Goal: Transaction & Acquisition: Purchase product/service

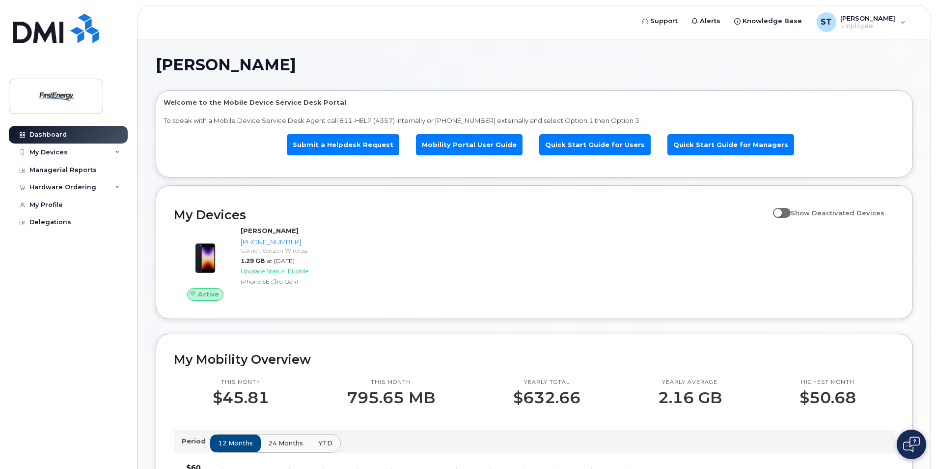
scroll to position [49, 0]
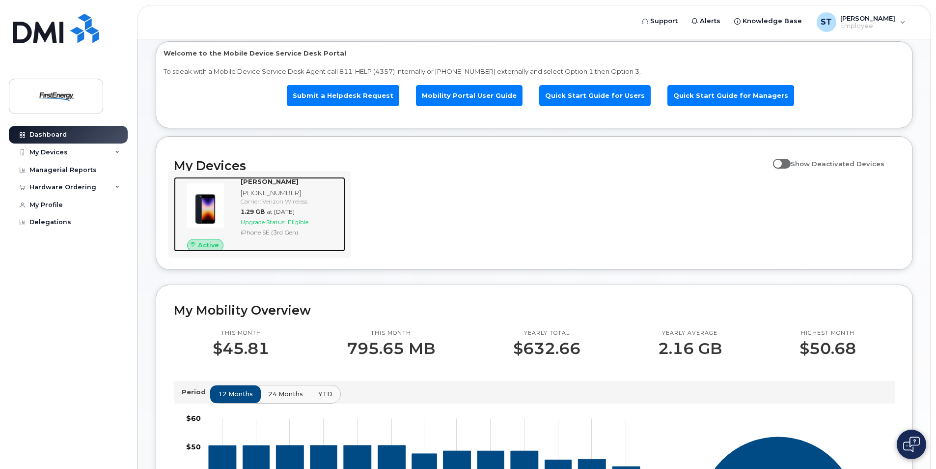
click at [267, 222] on span "Upgrade Status:" at bounding box center [263, 221] width 45 height 7
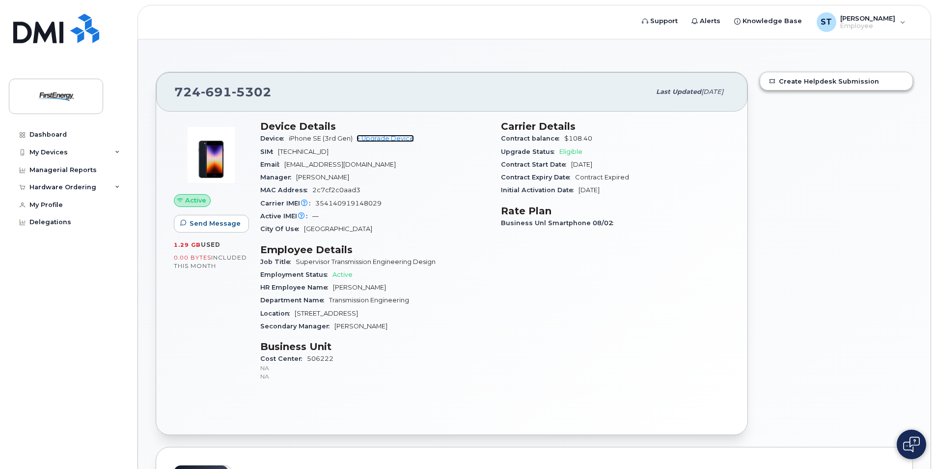
click at [394, 137] on link "+ Upgrade Device" at bounding box center [385, 138] width 57 height 7
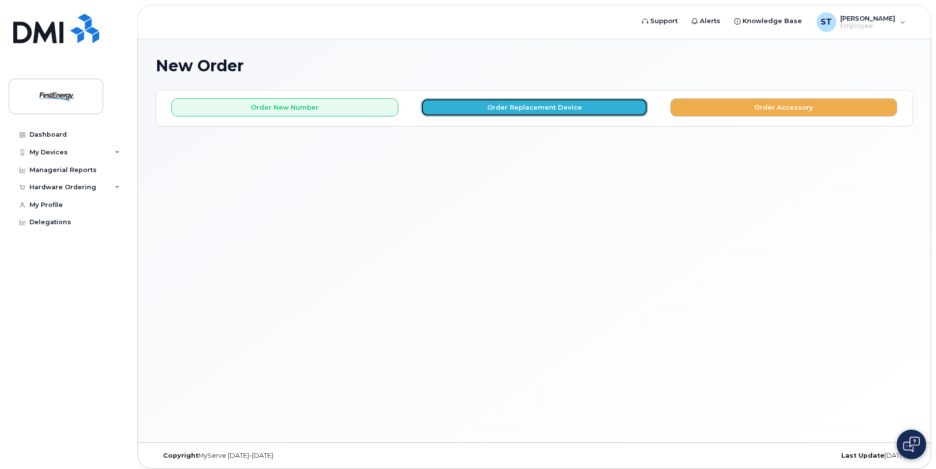
click at [554, 108] on button "Order Replacement Device" at bounding box center [534, 107] width 227 height 18
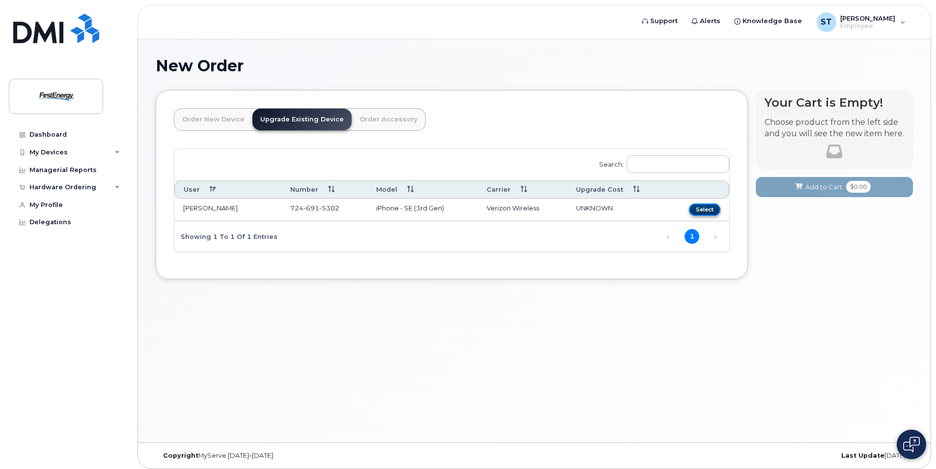
click at [713, 207] on button "Select" at bounding box center [704, 209] width 31 height 12
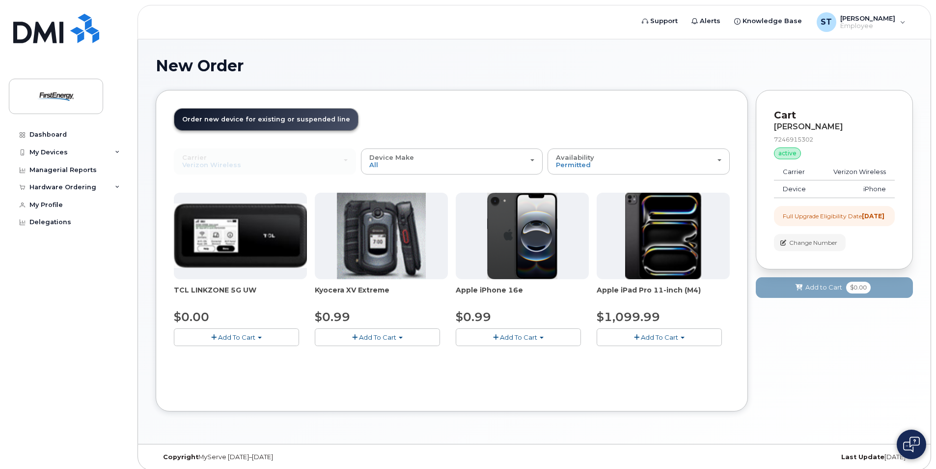
scroll to position [6, 0]
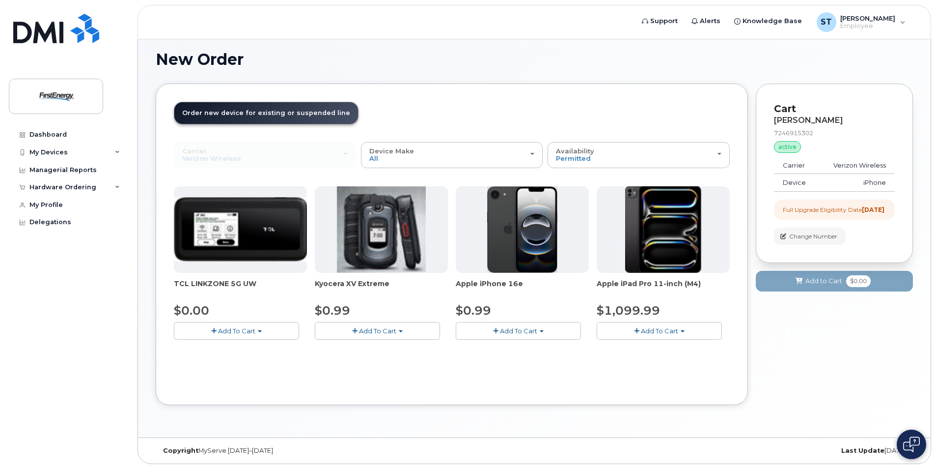
click at [514, 331] on span "Add To Cart" at bounding box center [518, 331] width 37 height 8
click at [542, 332] on span "button" at bounding box center [542, 331] width 4 height 2
click at [535, 333] on span "Add To Cart" at bounding box center [518, 331] width 37 height 8
click at [506, 351] on link "$0.99 - 2 Year Upgrade" at bounding box center [505, 349] width 95 height 12
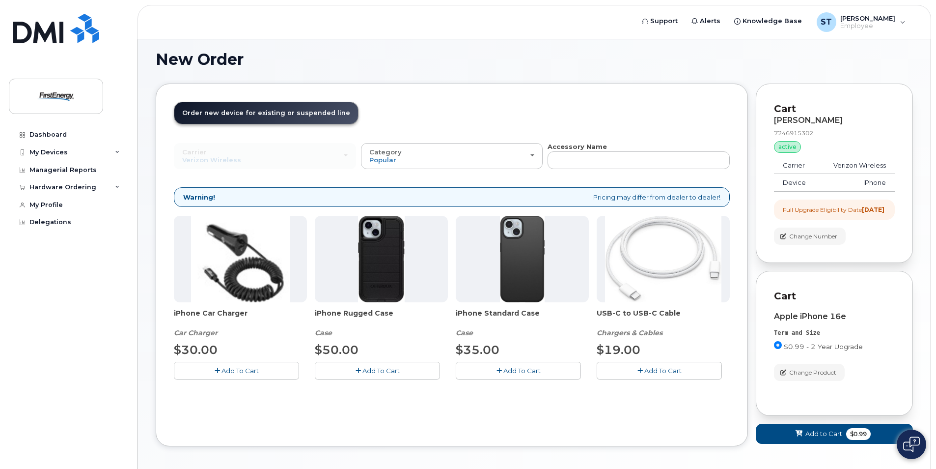
click at [377, 372] on span "Add To Cart" at bounding box center [381, 370] width 37 height 8
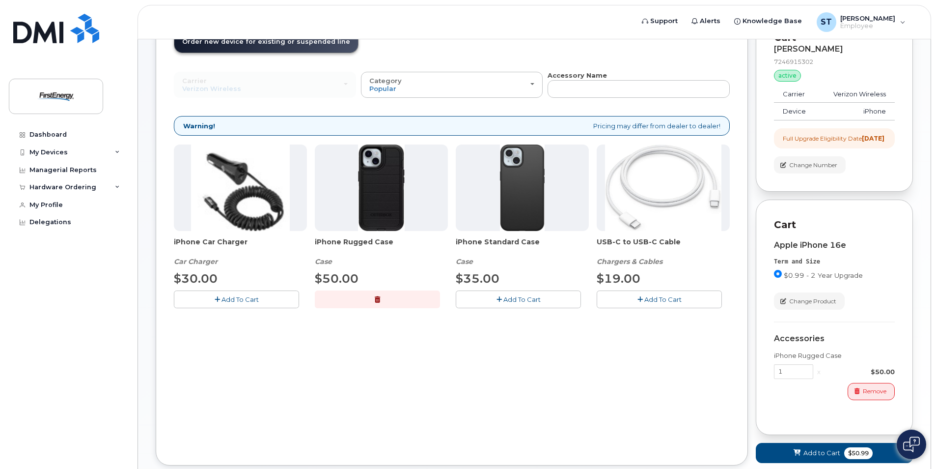
scroll to position [146, 0]
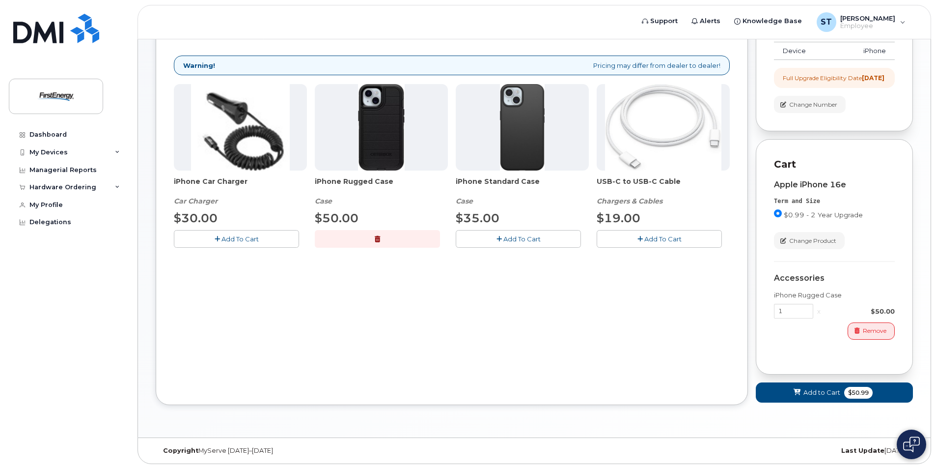
click at [638, 230] on button "Add To Cart" at bounding box center [659, 238] width 125 height 17
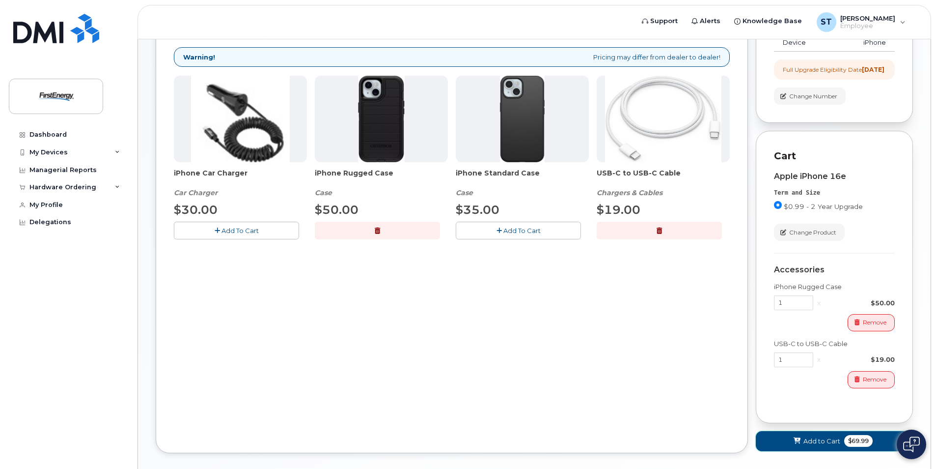
click at [823, 446] on span "Add to Cart" at bounding box center [822, 440] width 37 height 9
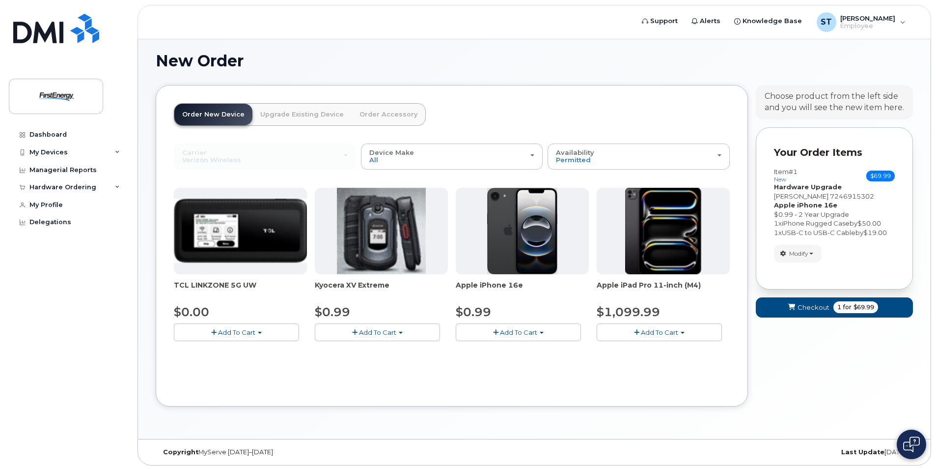
scroll to position [6, 0]
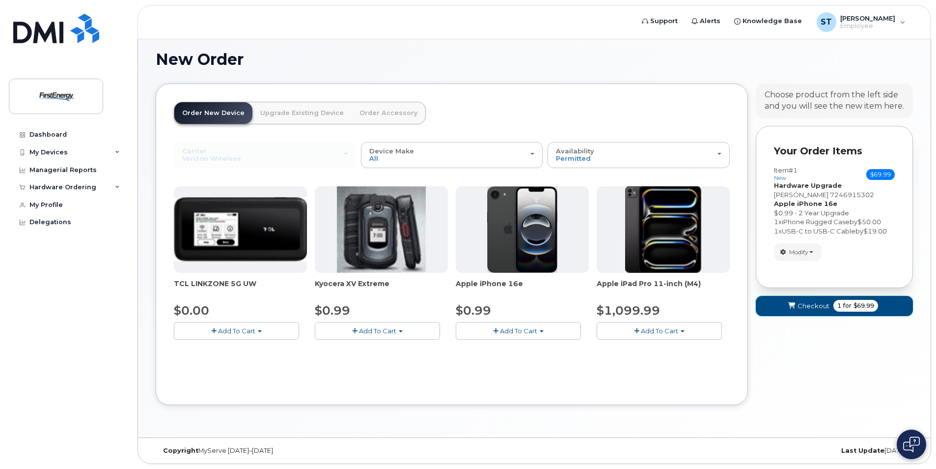
click at [815, 303] on span "Checkout" at bounding box center [814, 305] width 32 height 9
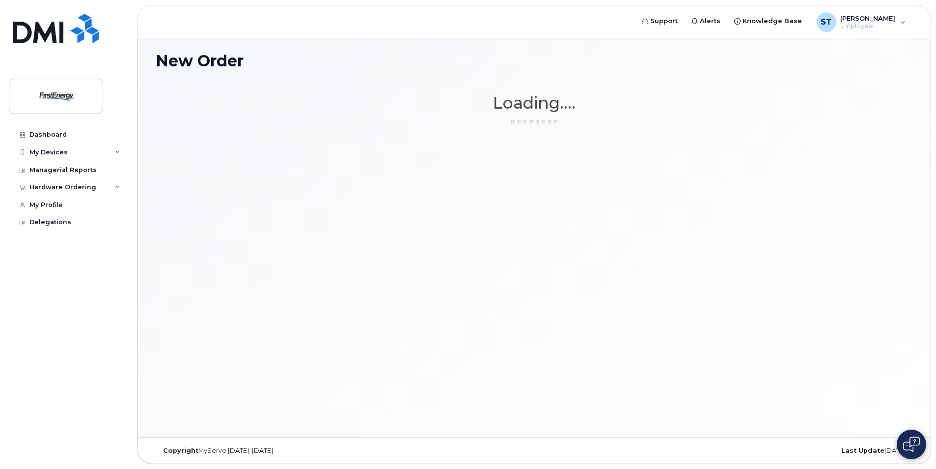
scroll to position [5, 0]
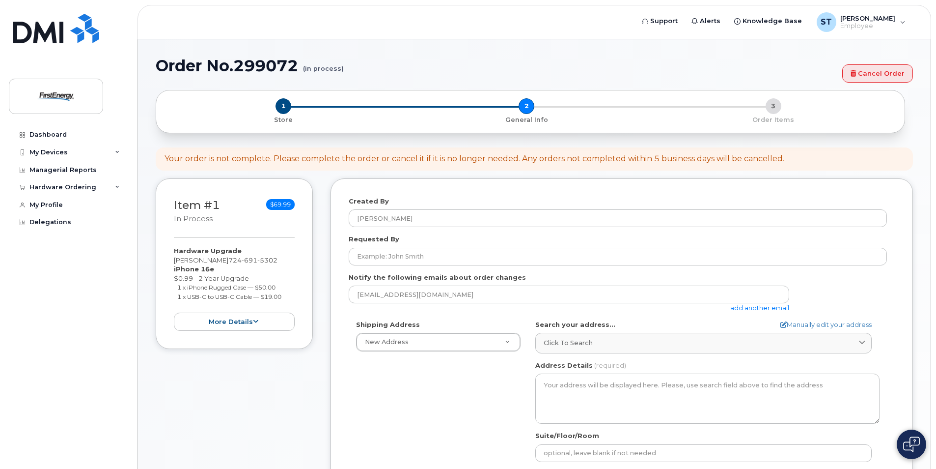
select select
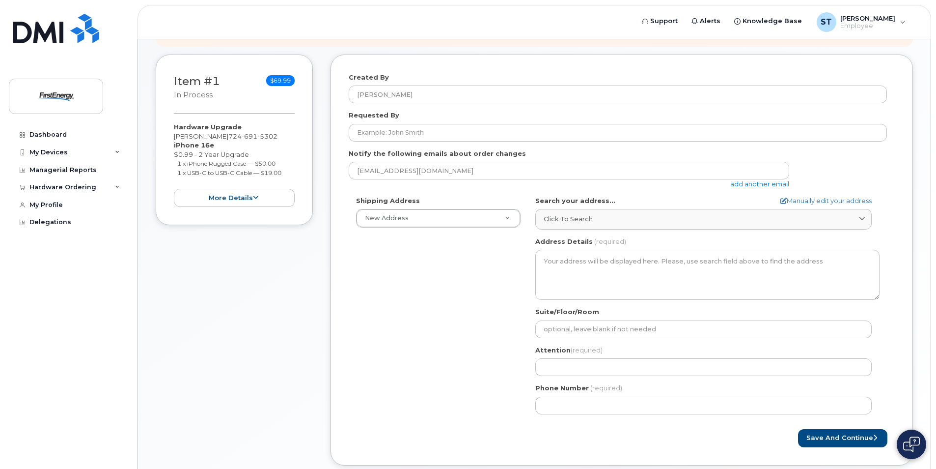
scroll to position [147, 0]
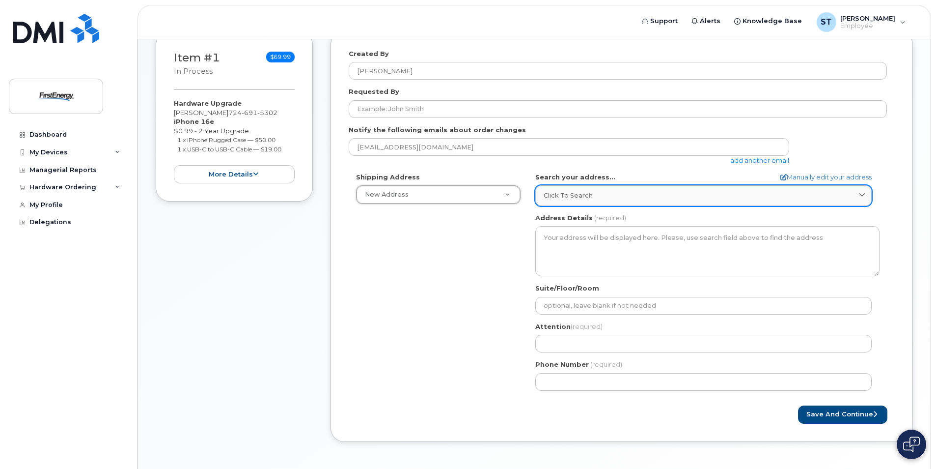
click at [554, 193] on span "Click to search" at bounding box center [568, 195] width 49 height 9
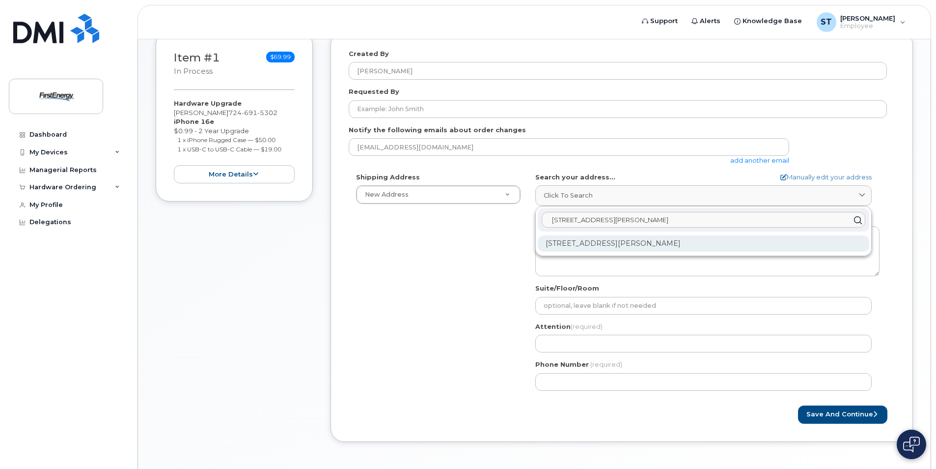
type input "185 fenton road mt pleasant"
click at [626, 245] on div "185 Fenton Rd Mount Pleasant PA 15666-2610" at bounding box center [704, 243] width 332 height 16
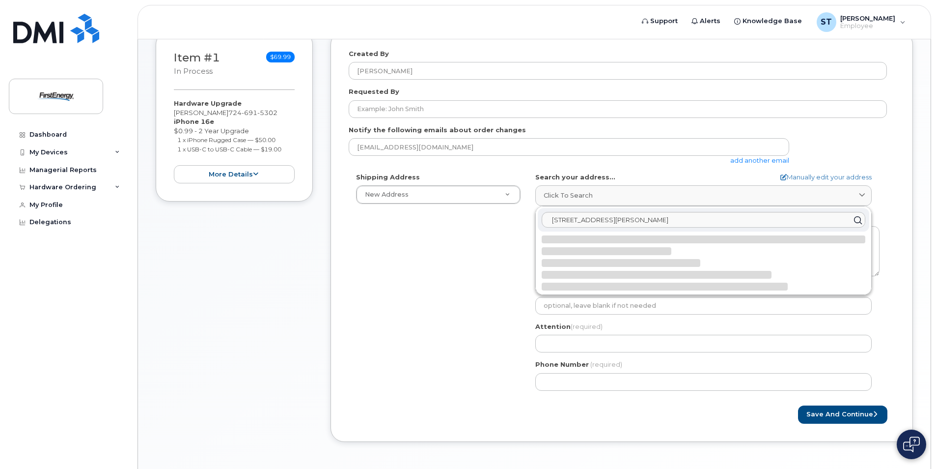
select select
type textarea "185 Fenton Rd MOUNT PLEASANT PA 15666-2610 UNITED STATES"
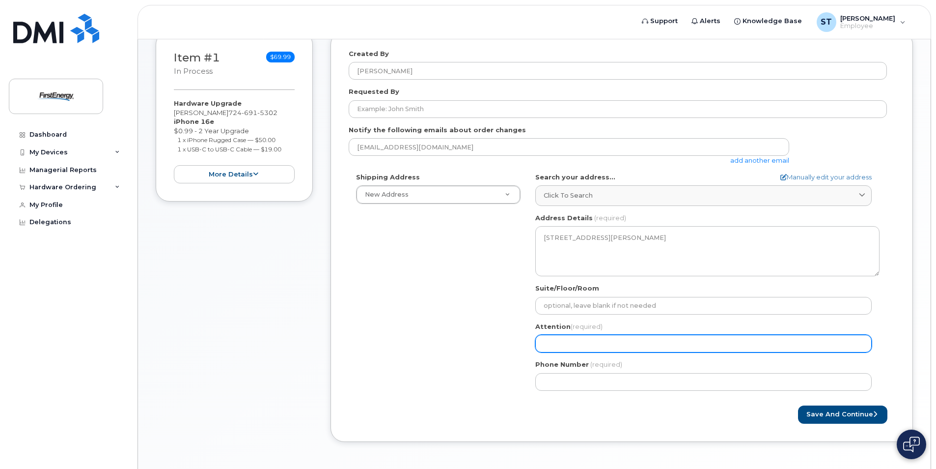
click at [551, 342] on input "Attention (required)" at bounding box center [703, 344] width 337 height 18
select select
type input "T"
select select
type input "Th"
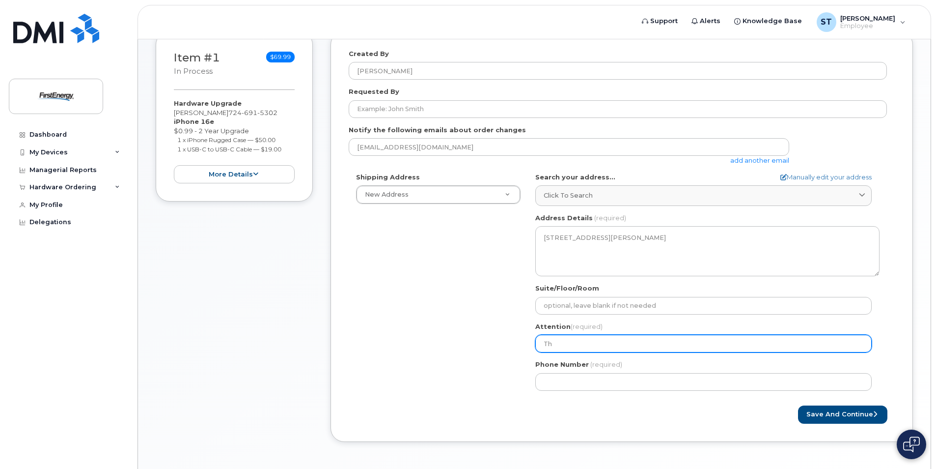
select select
type input "Tho"
select select
type input "Thom"
select select
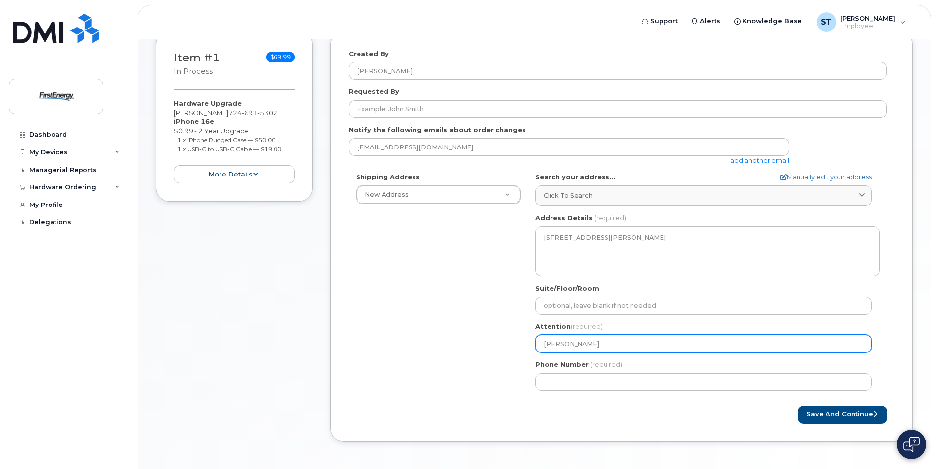
type input "Thoma"
select select
type input "Thomas"
select select
type input "Thomas S"
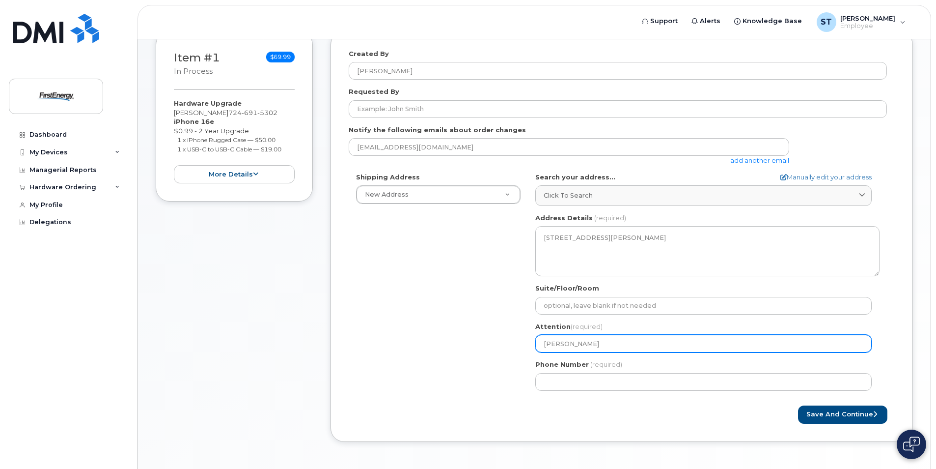
select select
type input "Thomas Sz"
select select
type input "Thomas Szc"
select select
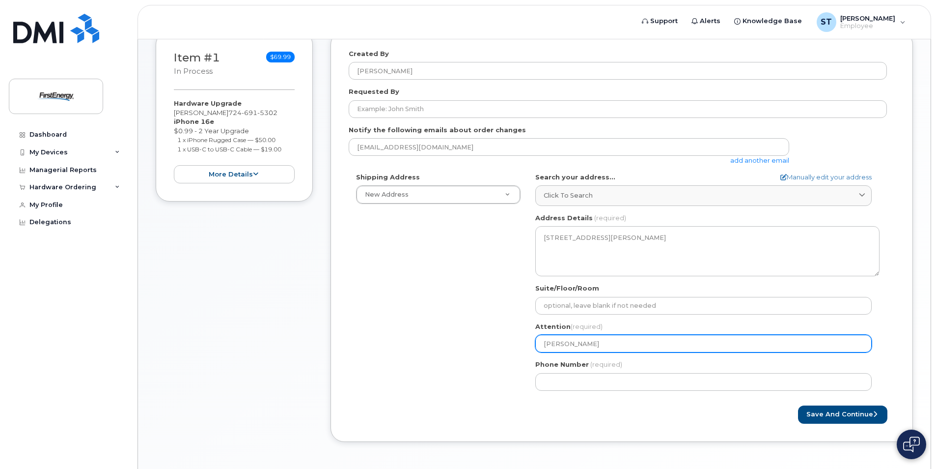
type input "Thomas Szcz"
select select
type input "Thomas Szczy"
select select
type input "Thomas Szczyg"
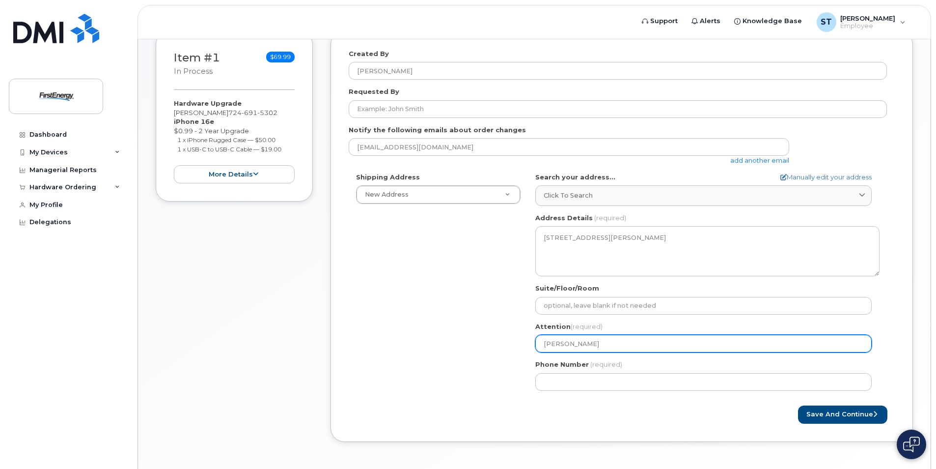
select select
type input "Thomas Szczygh"
select select
type input "Thomas Szczygho"
select select
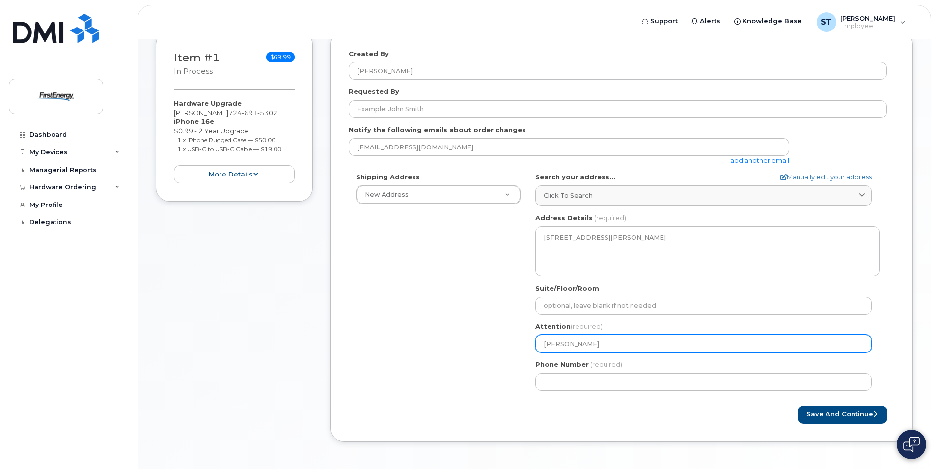
type input "Thomas Szczyghoi"
select select
type input "Thomas Szczyghoie"
select select
type input "Thomas Szczyghoi"
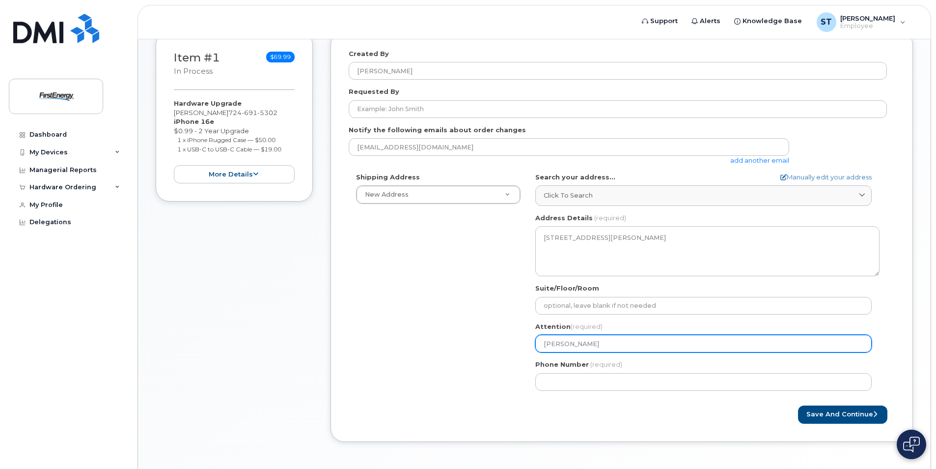
select select
type input "Thomas Szczygho"
select select
type input "Thomas Szczygh"
select select
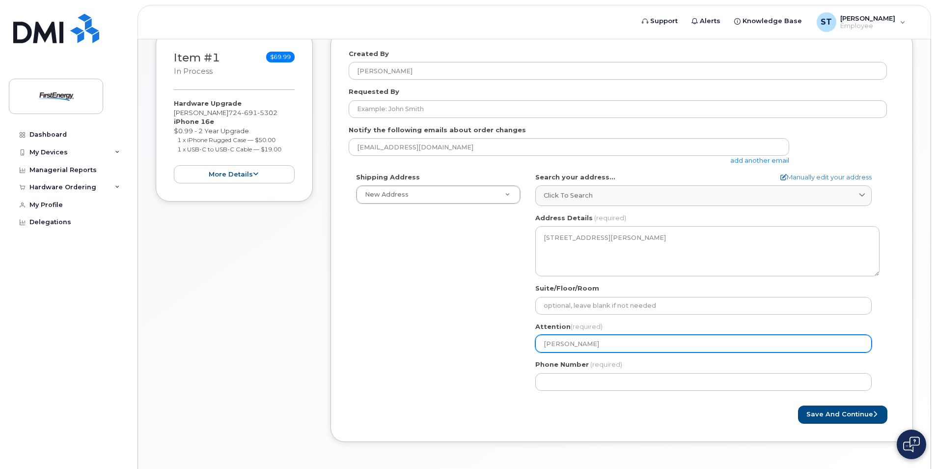
type input "Thomas Szczyg"
select select
type input "Thomas Szczygi"
select select
type input "Thomas Szczygie"
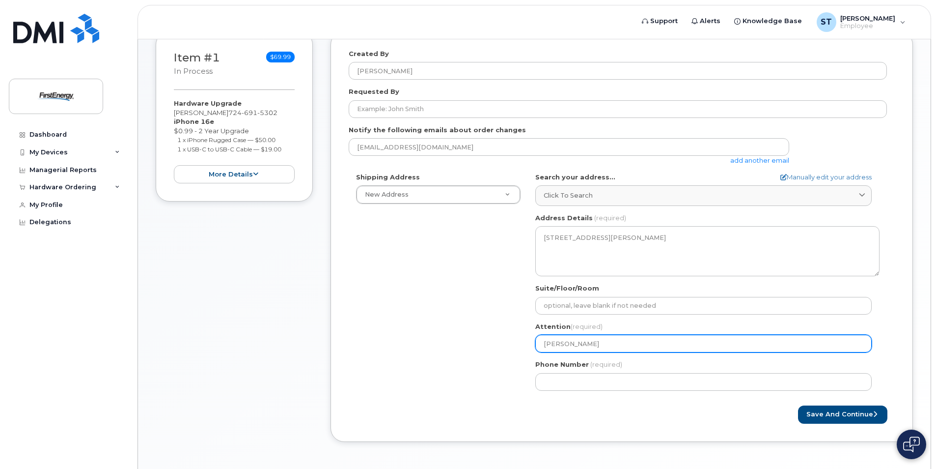
select select
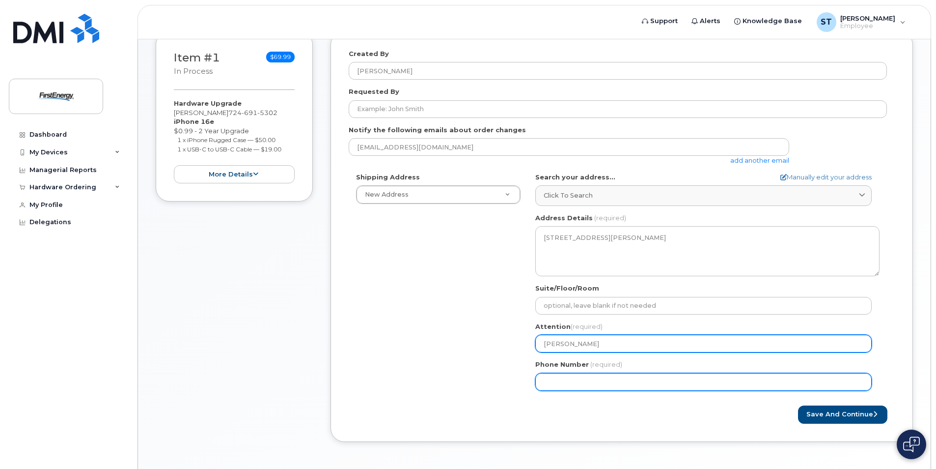
type input "[PERSON_NAME]"
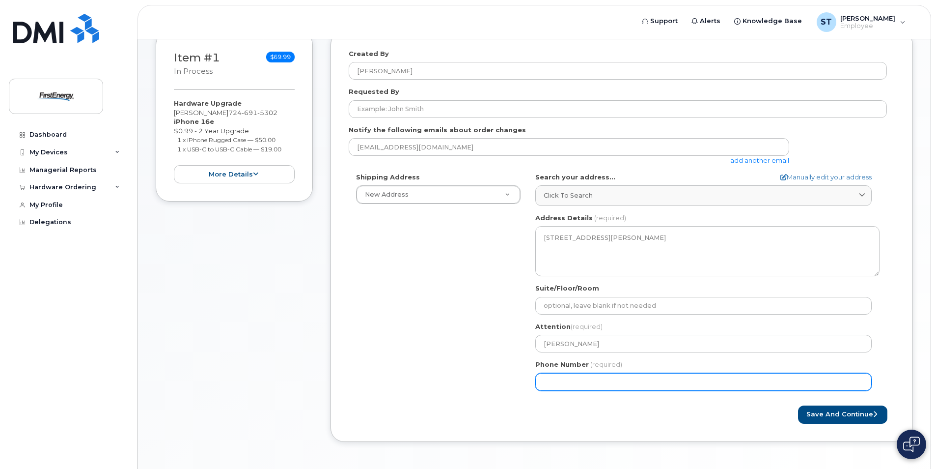
click at [587, 384] on input "Phone Number" at bounding box center [703, 382] width 337 height 18
click at [561, 381] on input "Phone Number" at bounding box center [703, 382] width 337 height 18
type input "724"
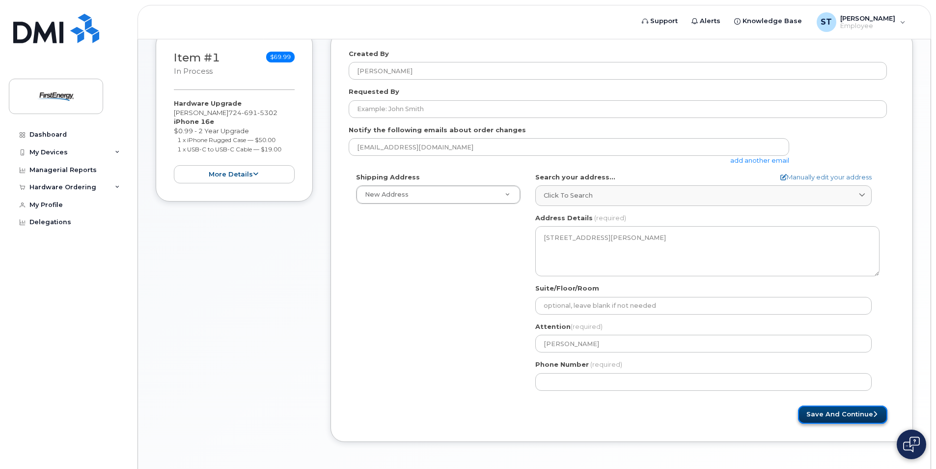
click at [825, 413] on button "Save and Continue" at bounding box center [842, 414] width 89 height 18
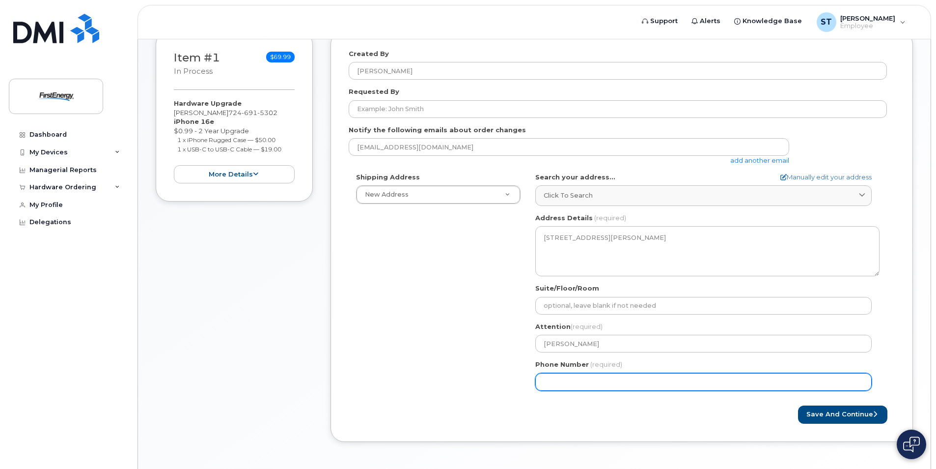
drag, startPoint x: 609, startPoint y: 381, endPoint x: 382, endPoint y: 376, distance: 227.0
click at [382, 376] on div "Shipping Address New Address New Address PA Mount Pleasant Search your address.…" at bounding box center [618, 284] width 538 height 225
type input "724691530"
select select
type input "7246915302"
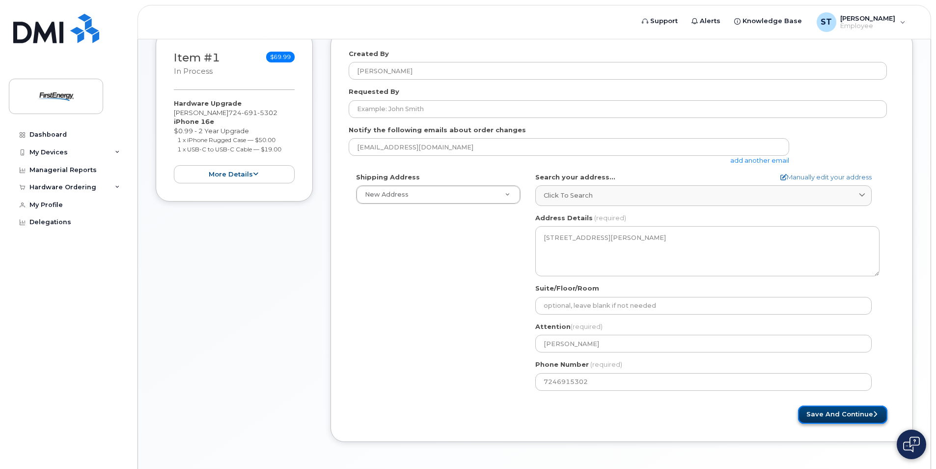
click at [810, 406] on button "Save and Continue" at bounding box center [842, 414] width 89 height 18
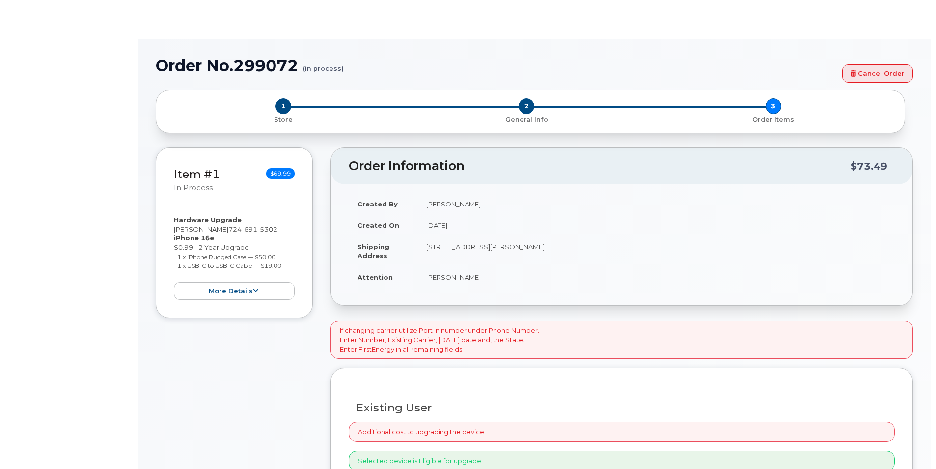
select select "2079668"
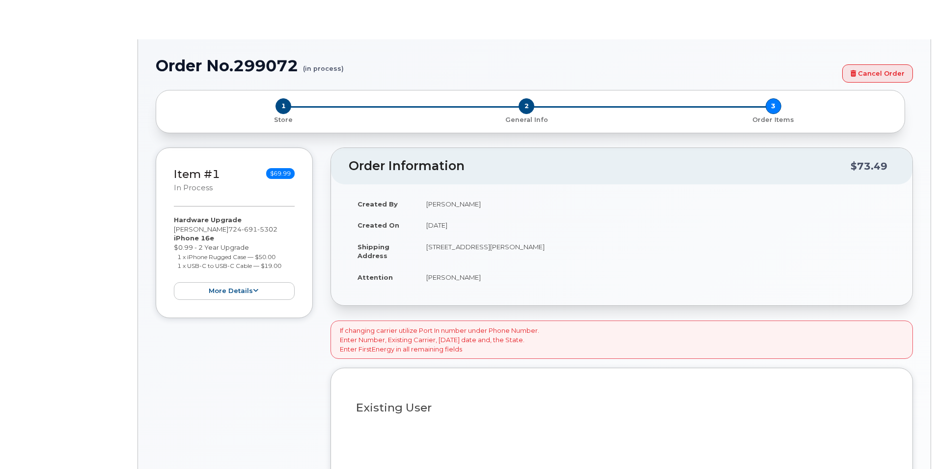
type input "2084799"
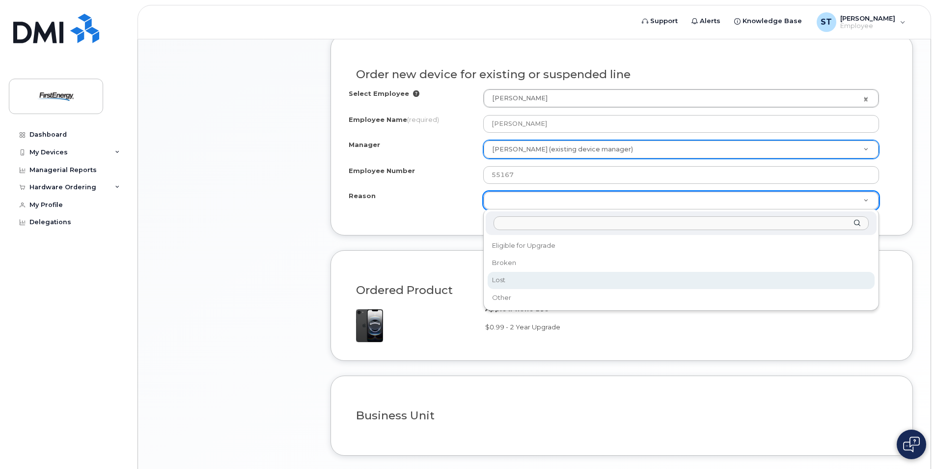
scroll to position [491, 0]
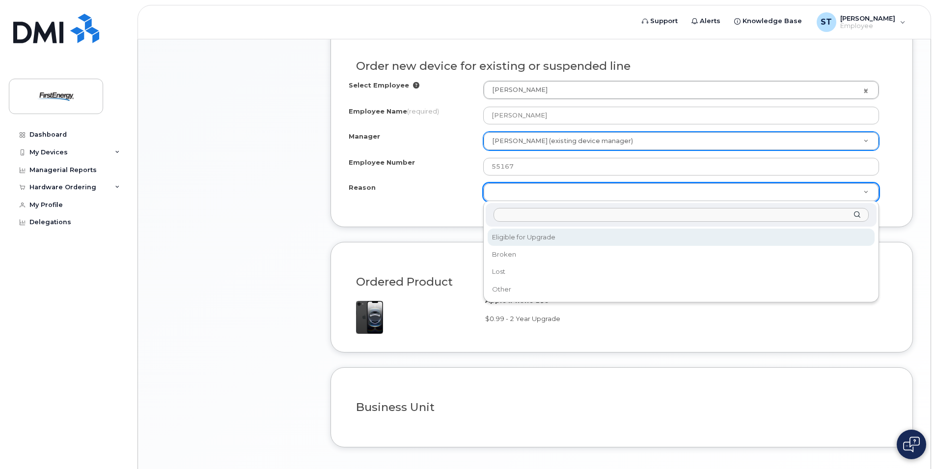
select select "eligible_for_upgrade"
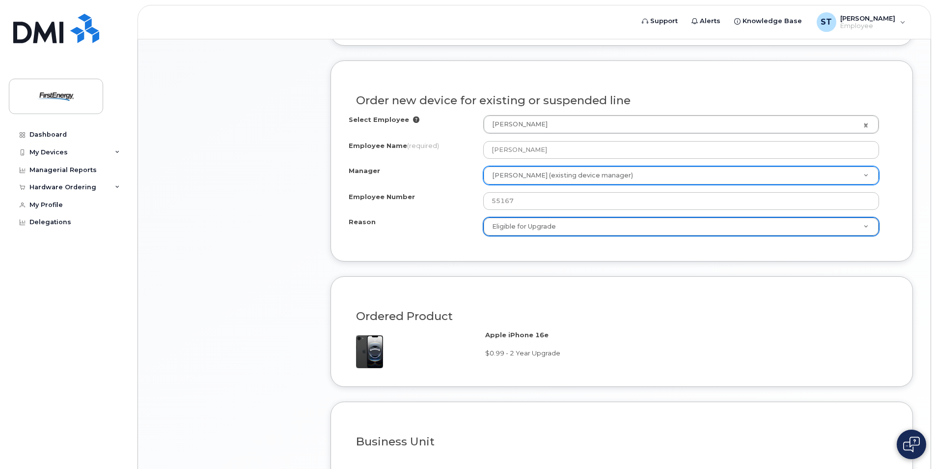
scroll to position [561, 0]
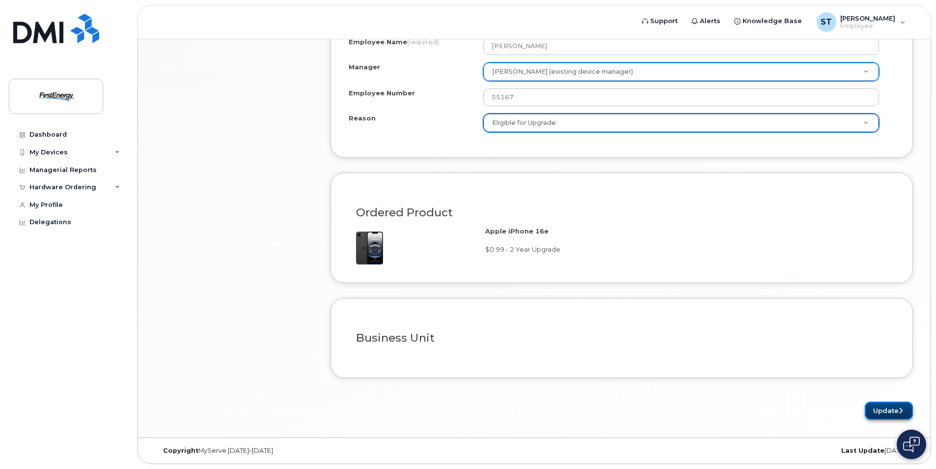
click at [885, 409] on button "Update" at bounding box center [889, 410] width 48 height 18
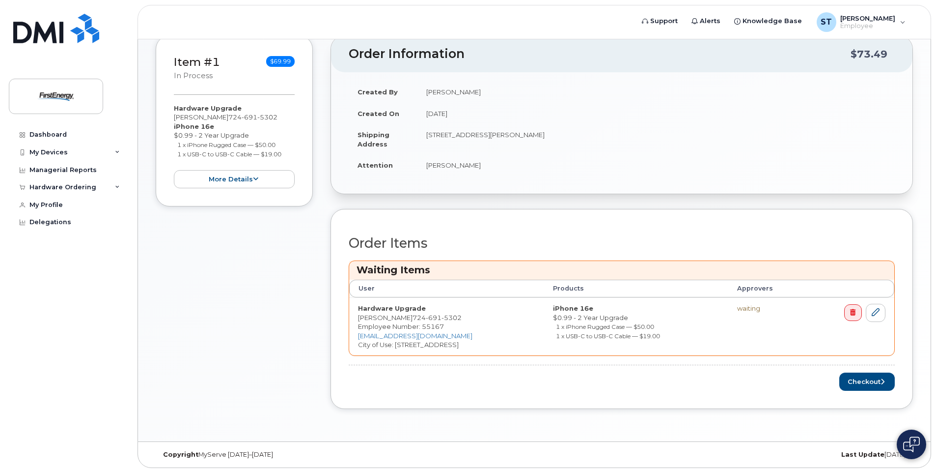
scroll to position [189, 0]
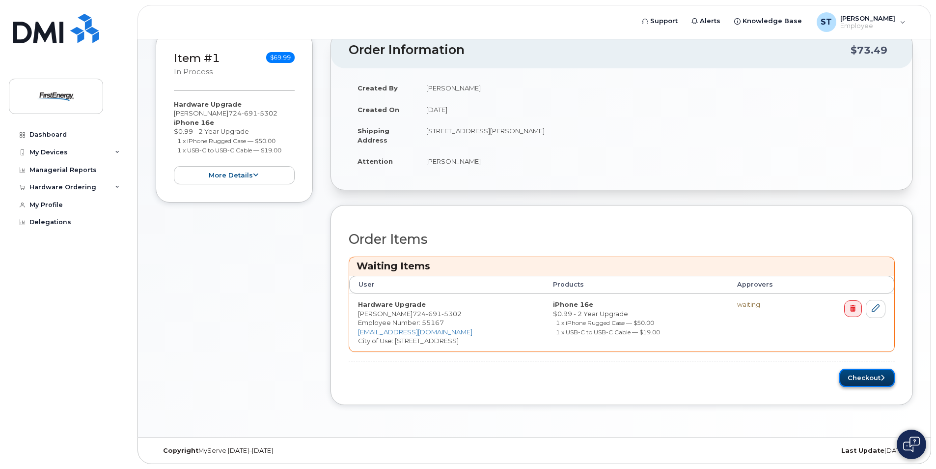
click at [872, 383] on button "Checkout" at bounding box center [868, 377] width 56 height 18
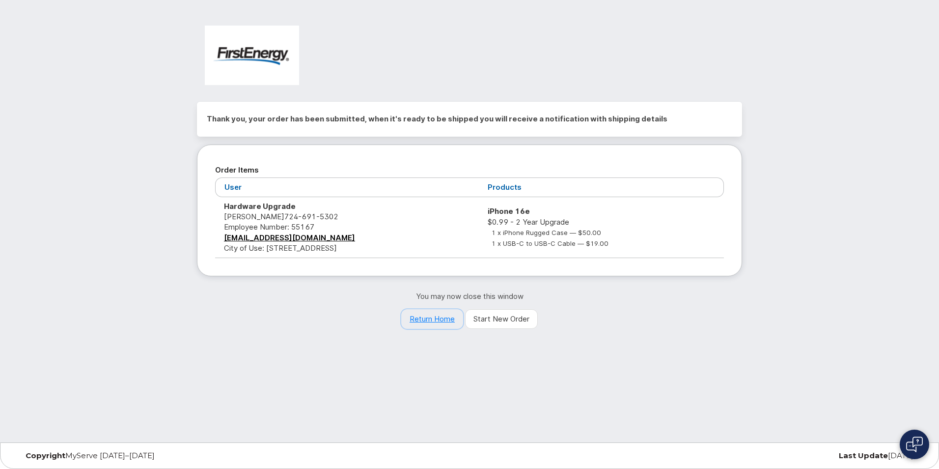
click at [432, 321] on link "Return Home" at bounding box center [432, 319] width 62 height 20
